Goal: Task Accomplishment & Management: Complete application form

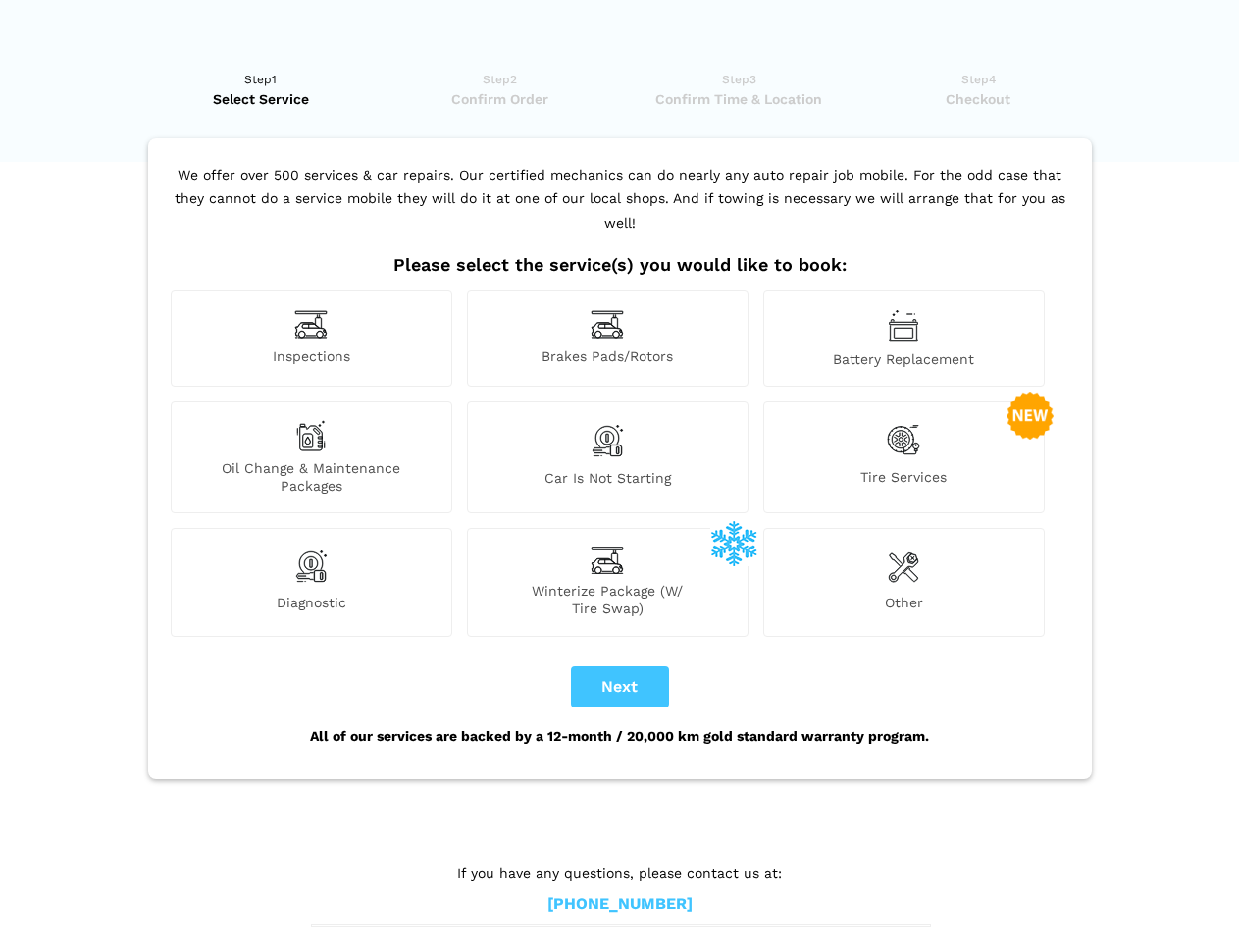
click at [311, 339] on img at bounding box center [310, 324] width 33 height 30
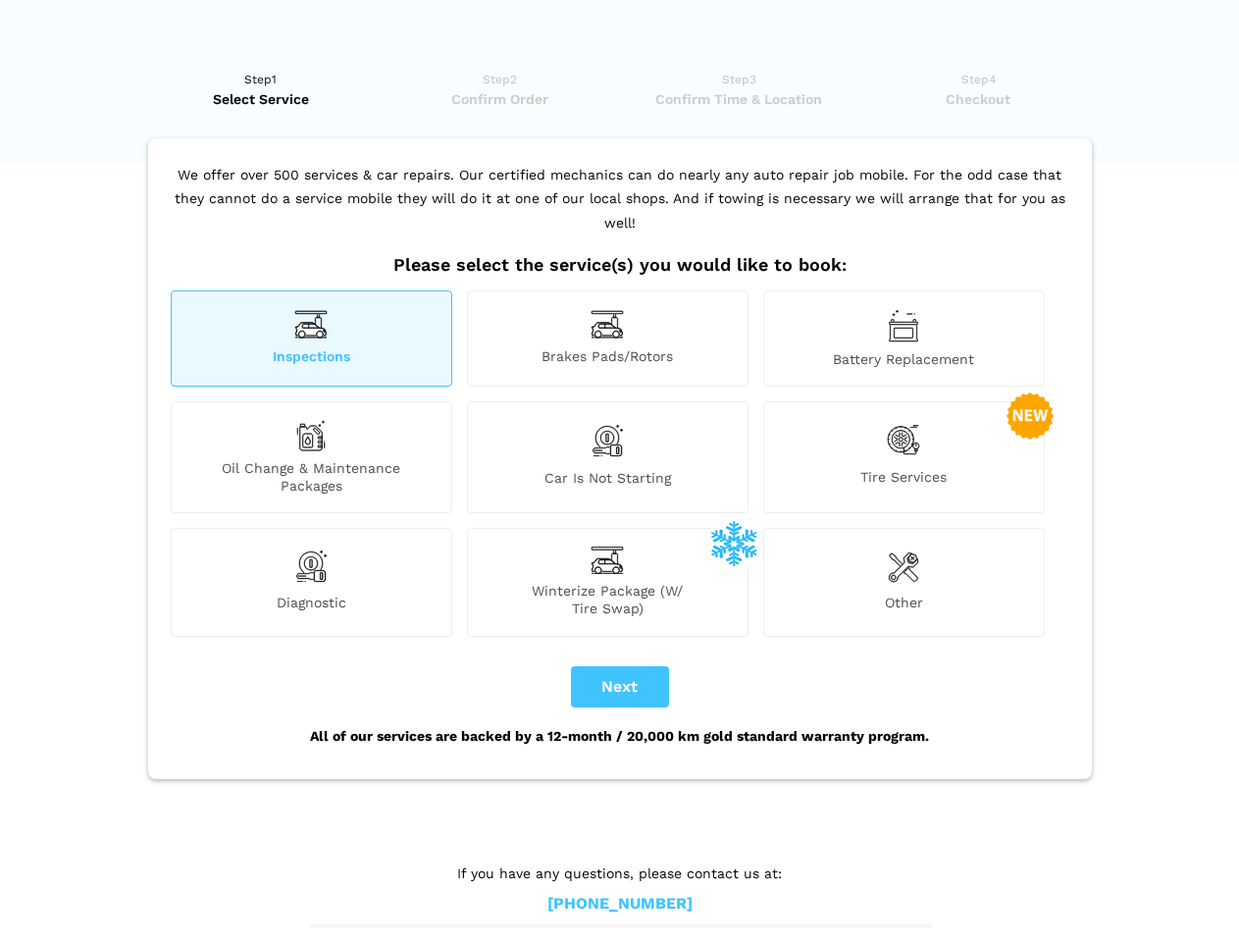
click at [607, 339] on img at bounding box center [607, 324] width 33 height 30
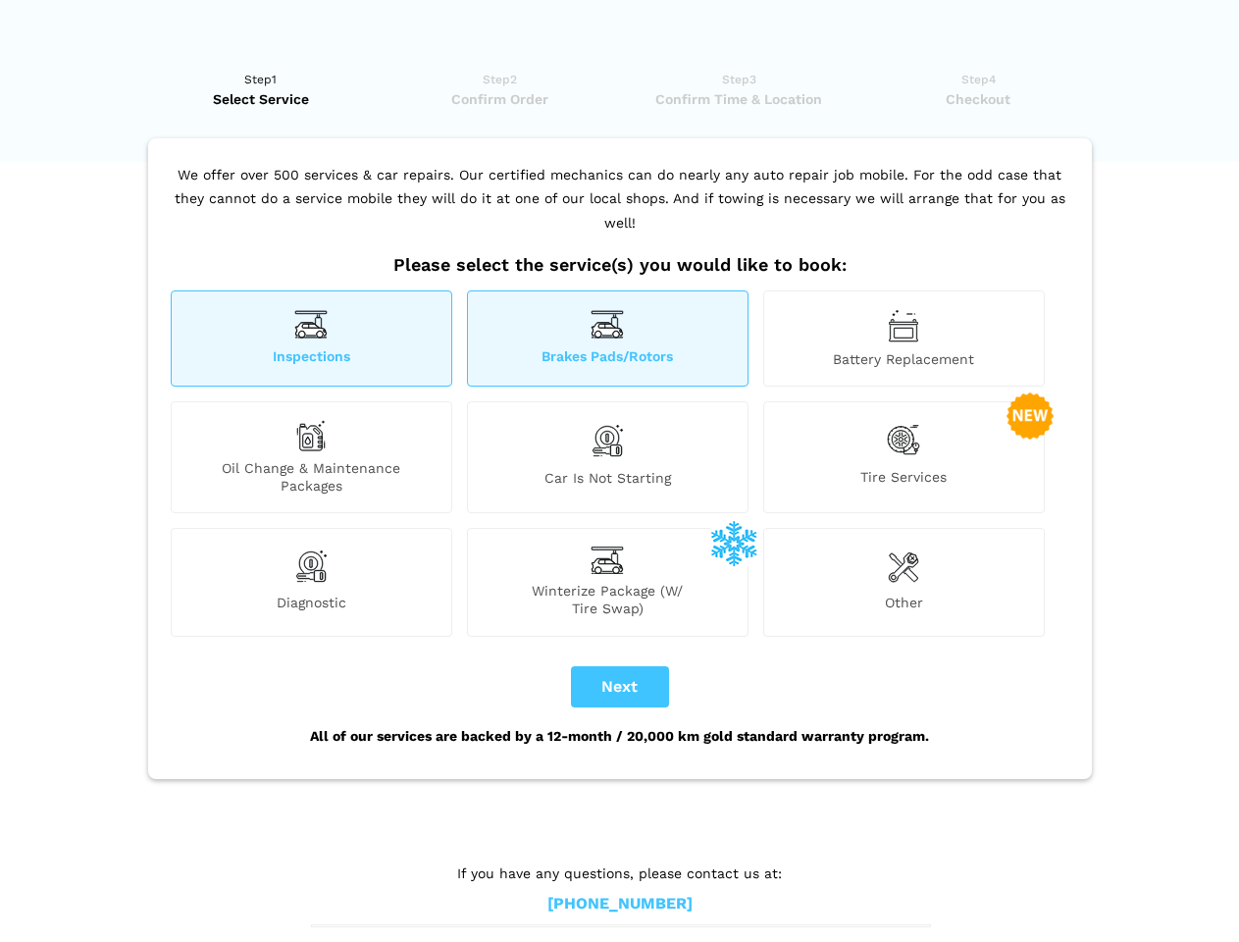
click at [904, 339] on img at bounding box center [903, 325] width 31 height 33
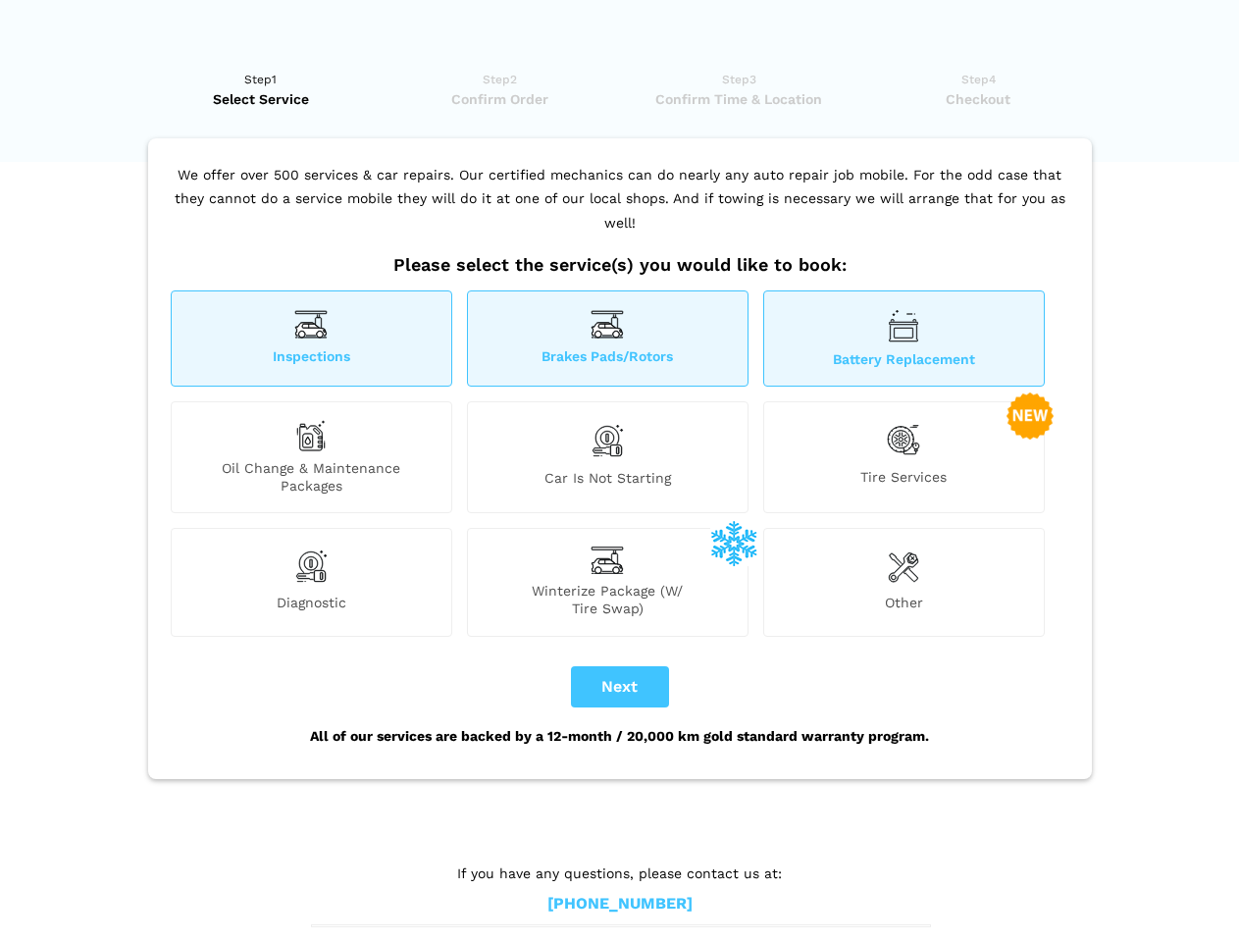
click at [311, 457] on div "Oil Change & Maintenance Packages" at bounding box center [312, 457] width 282 height 112
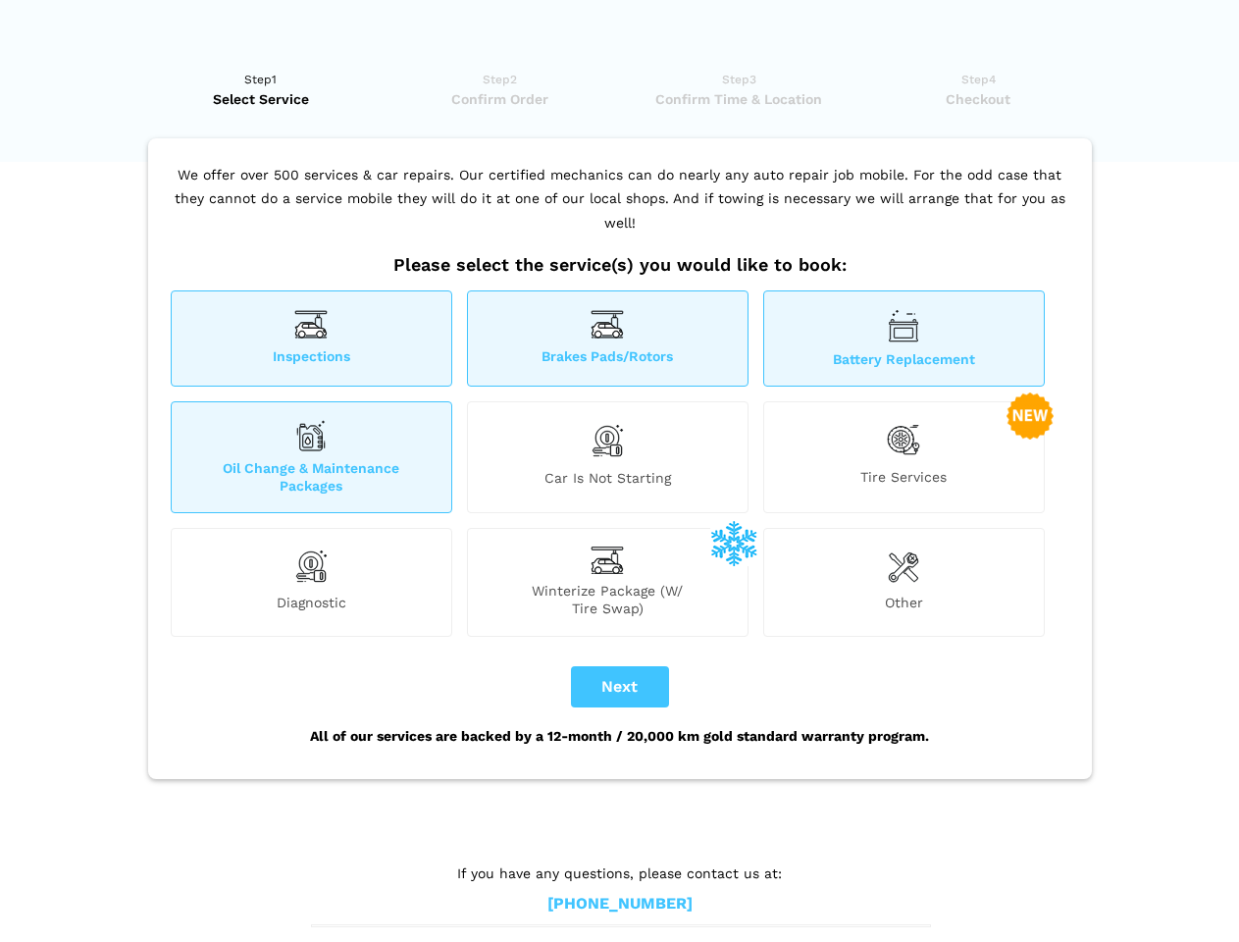
click at [607, 457] on img at bounding box center [607, 440] width 33 height 41
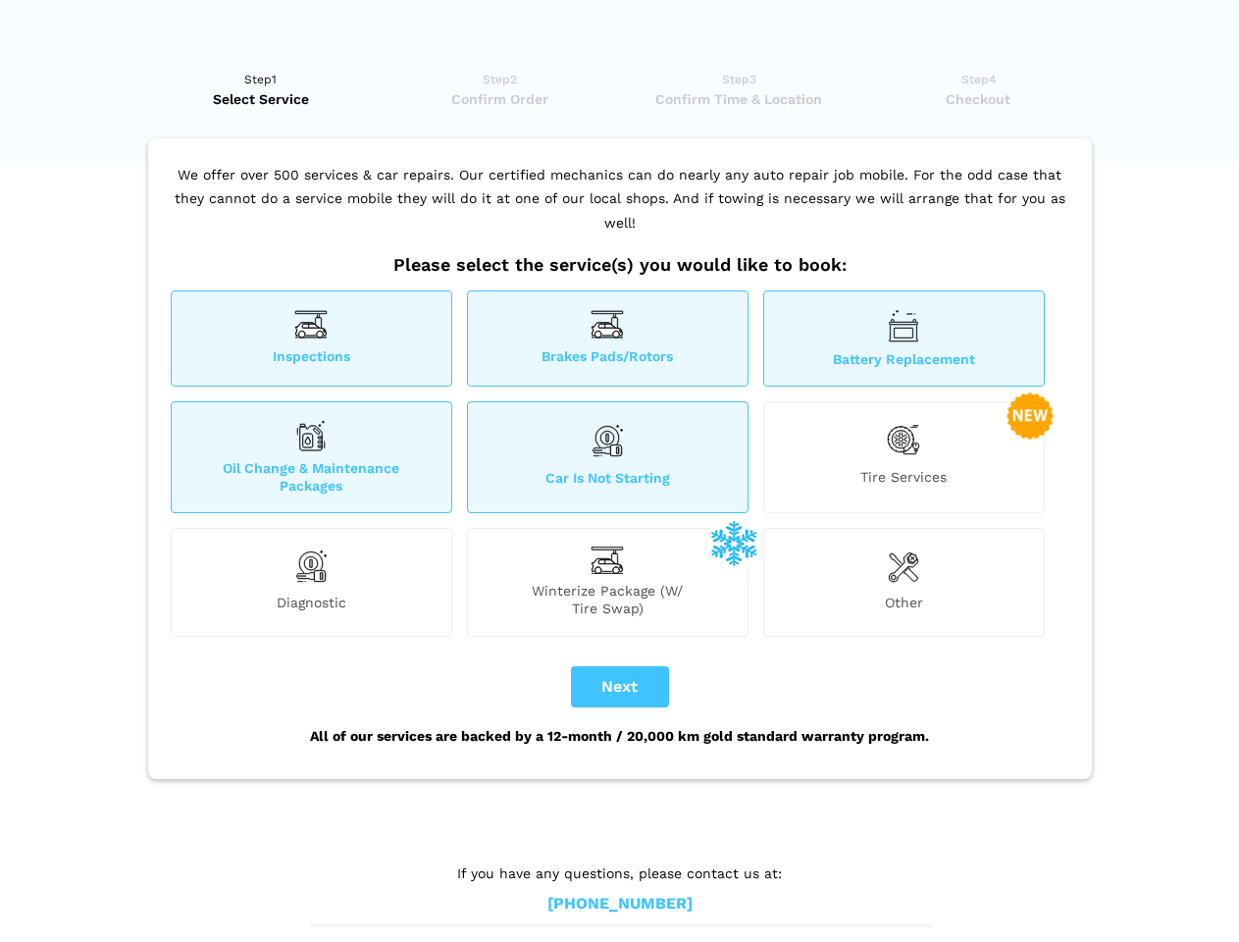
click at [904, 457] on img at bounding box center [903, 440] width 33 height 40
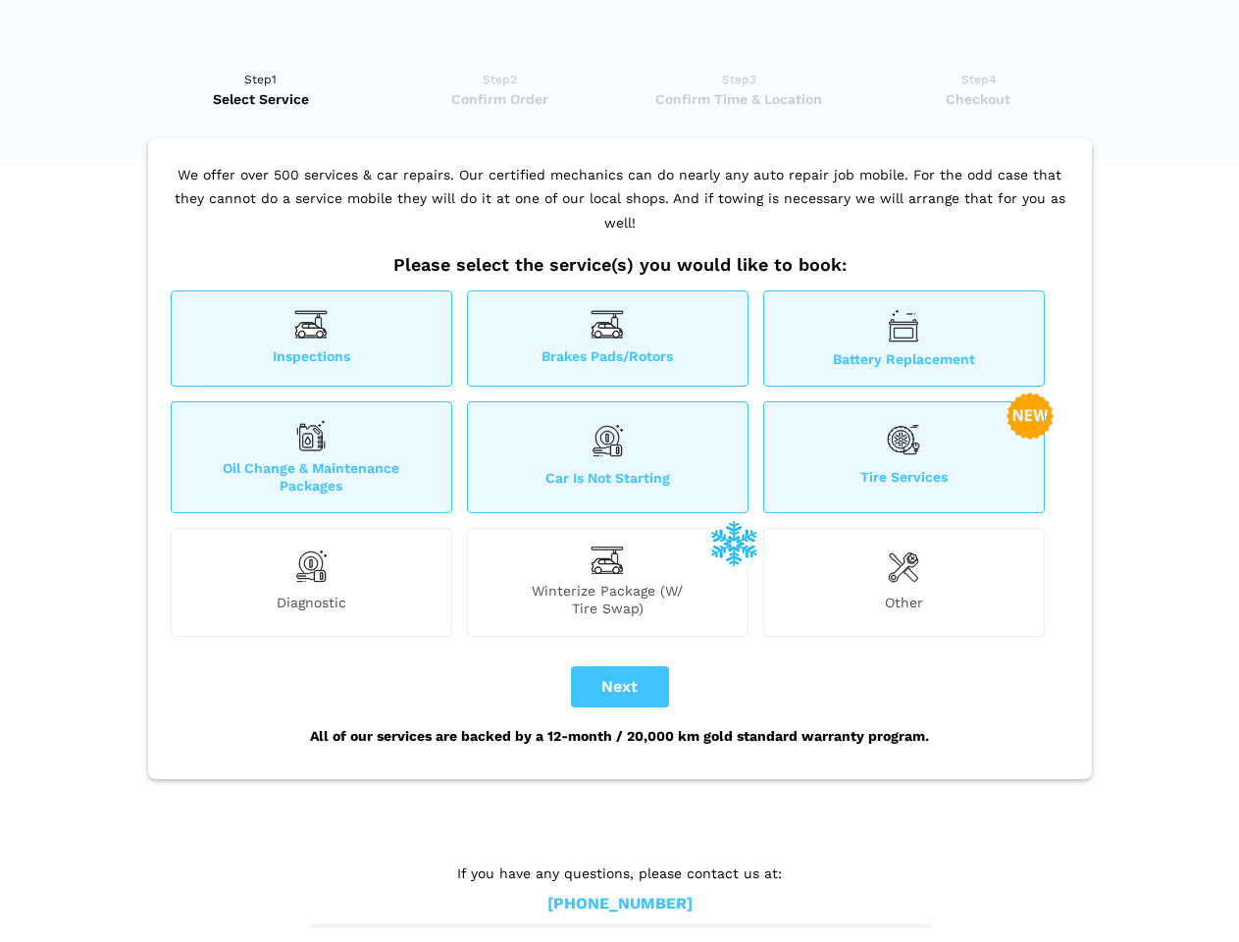
click at [311, 582] on img at bounding box center [310, 566] width 33 height 39
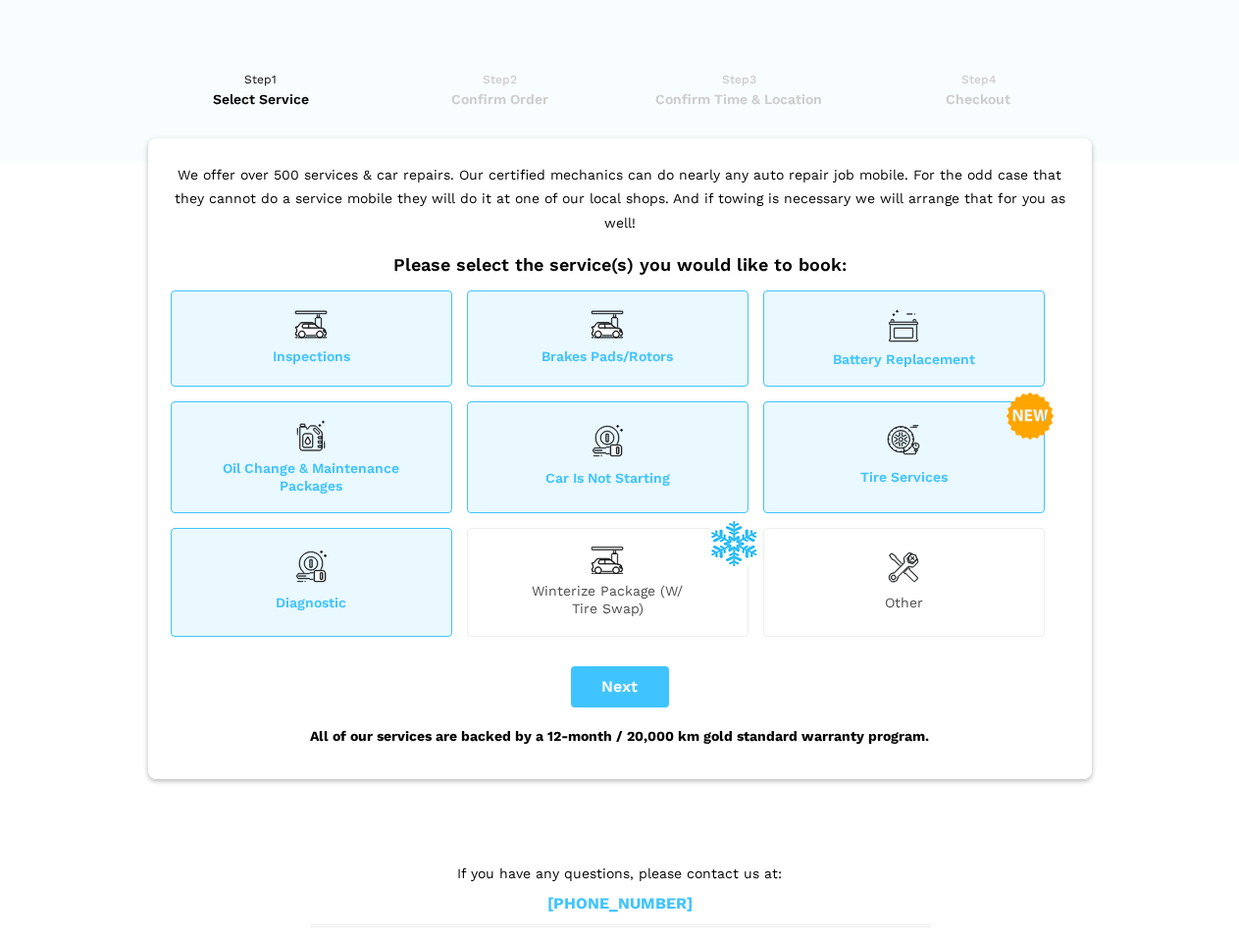
click at [607, 582] on span "Winterize Package (W/ Tire Swap)" at bounding box center [608, 599] width 280 height 35
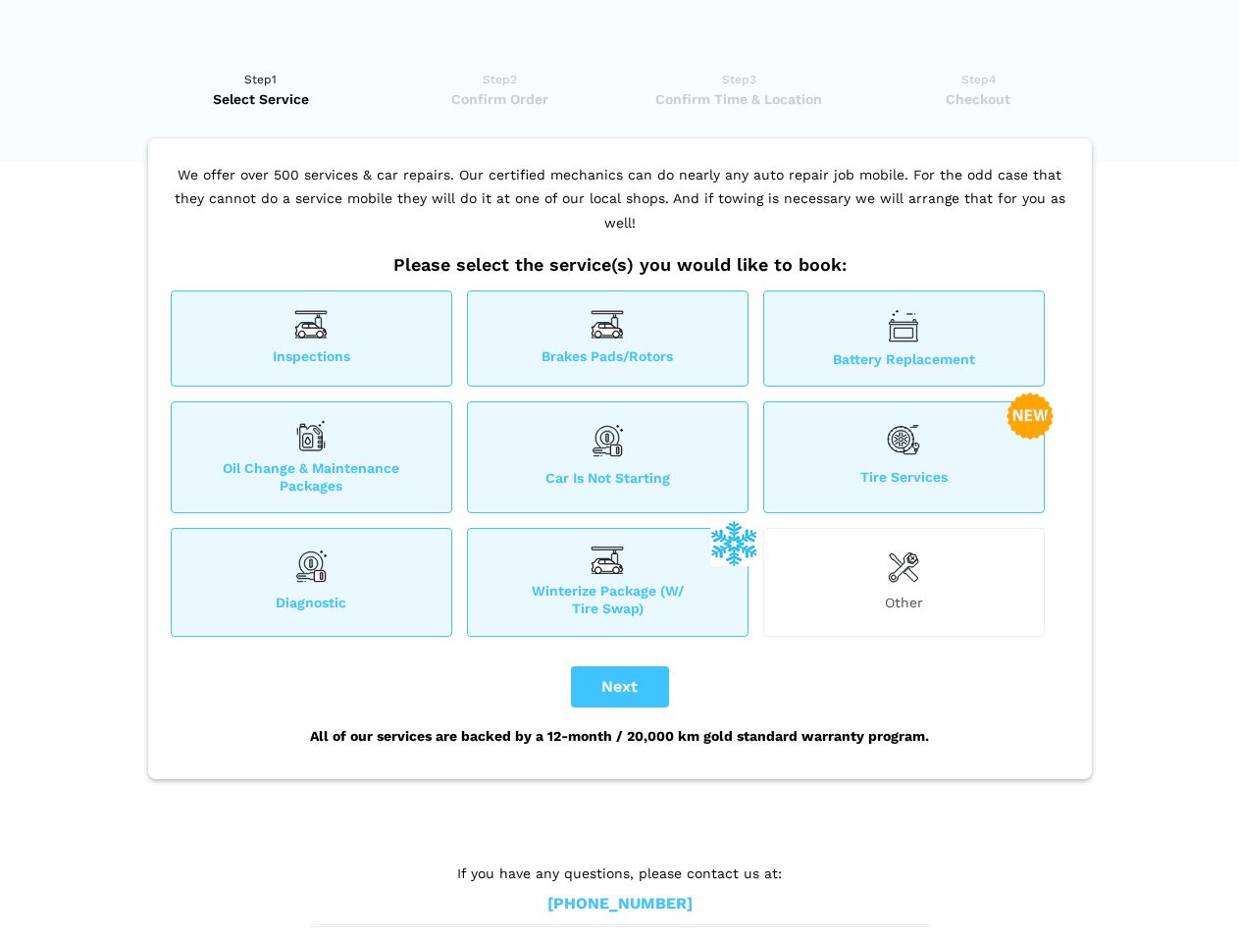
click at [904, 582] on img at bounding box center [903, 566] width 31 height 39
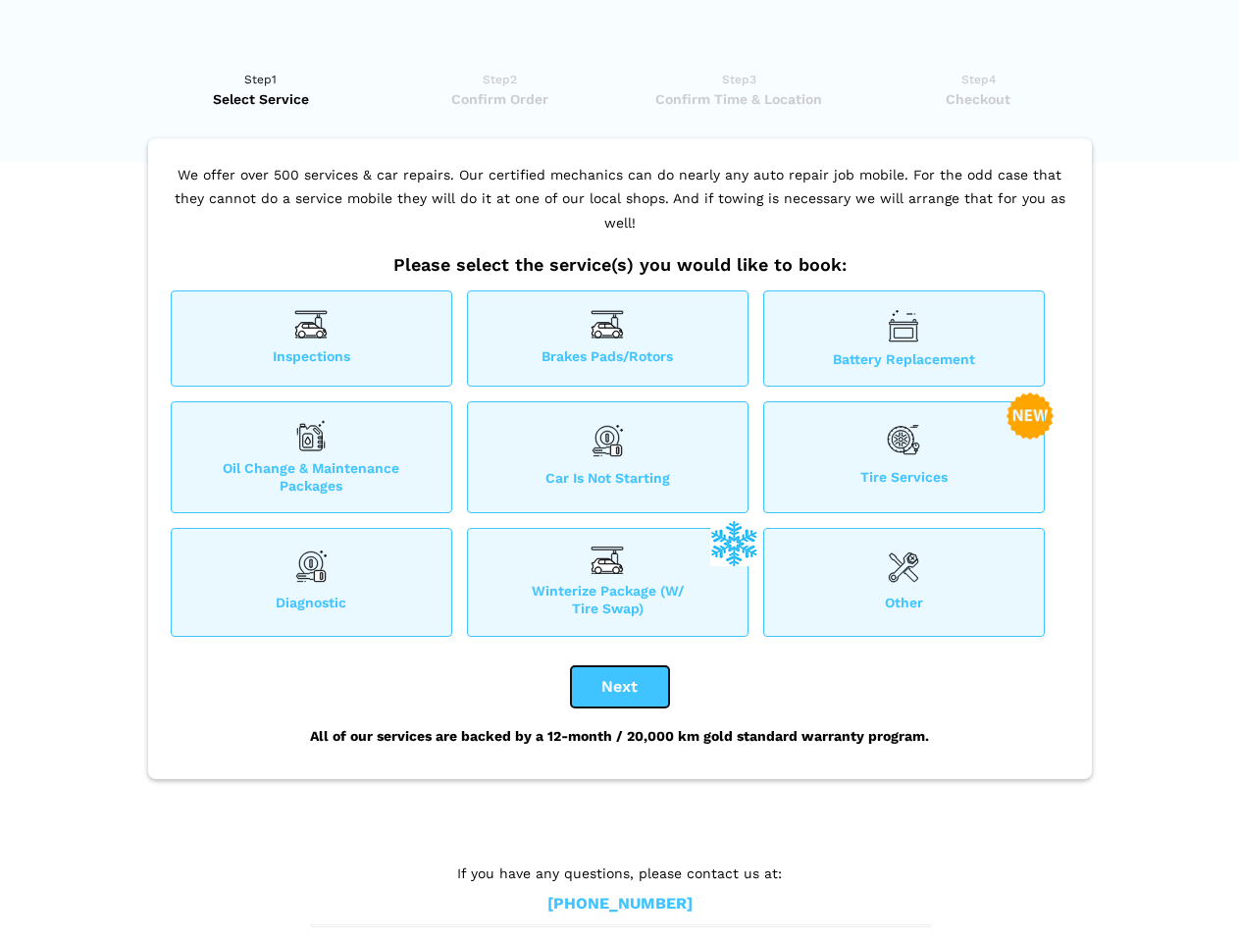
click at [620, 687] on button "Next" at bounding box center [620, 686] width 98 height 41
checkbox input "true"
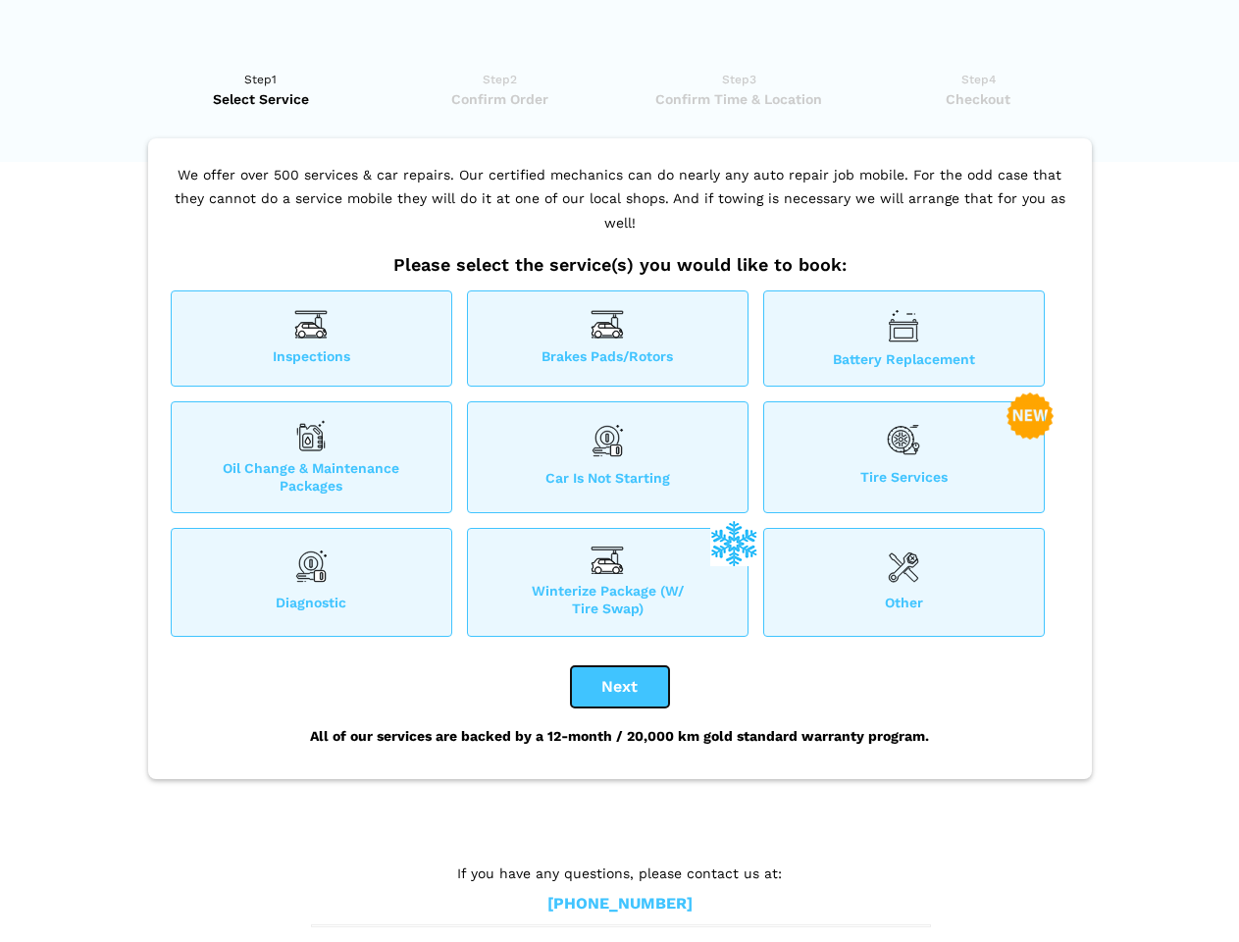
checkbox input "true"
